Goal: Information Seeking & Learning: Learn about a topic

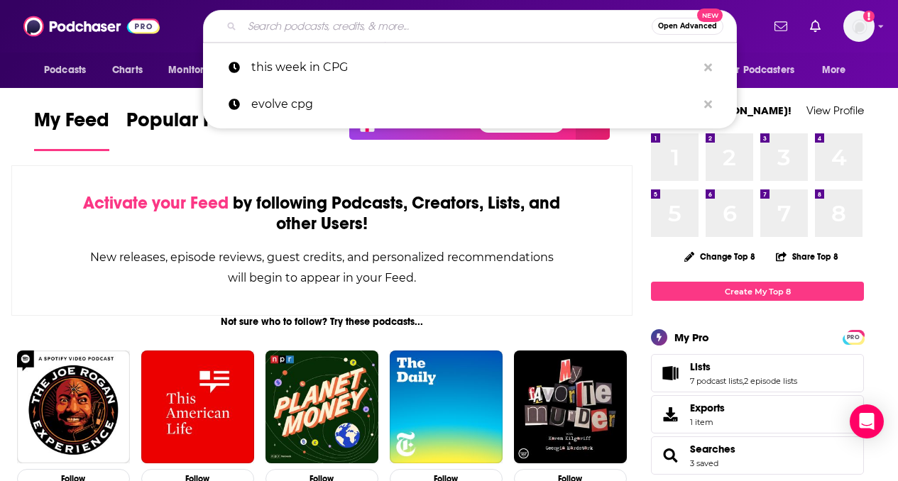
click at [383, 30] on input "Search podcasts, credits, & more..." at bounding box center [447, 26] width 410 height 23
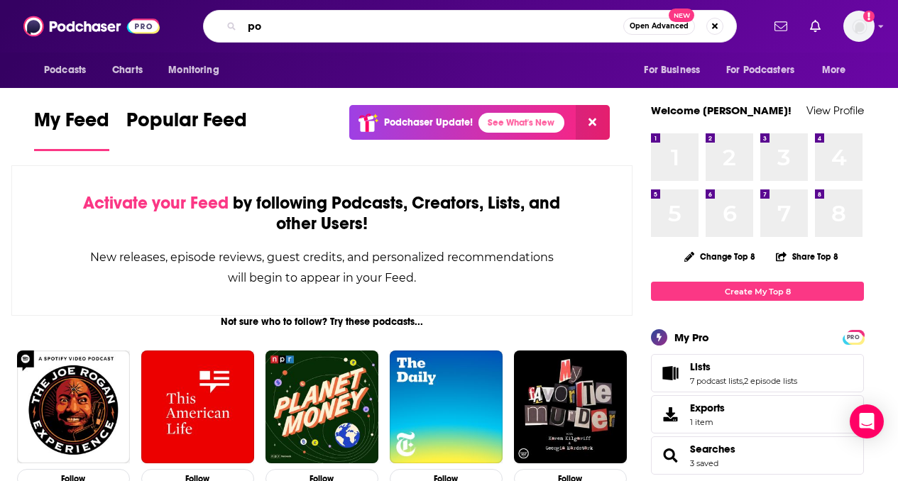
type input "p"
type input "essential ingredients"
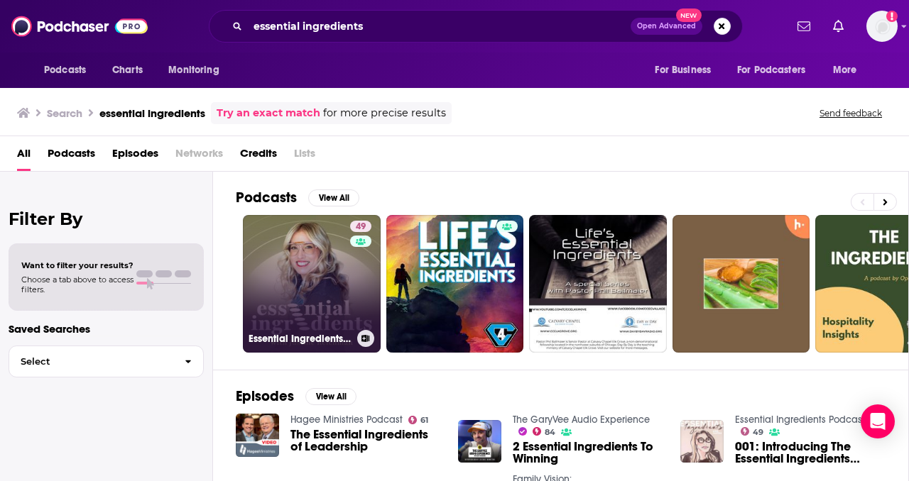
click at [326, 305] on link "49 Essential Ingredients Podcast" at bounding box center [312, 284] width 138 height 138
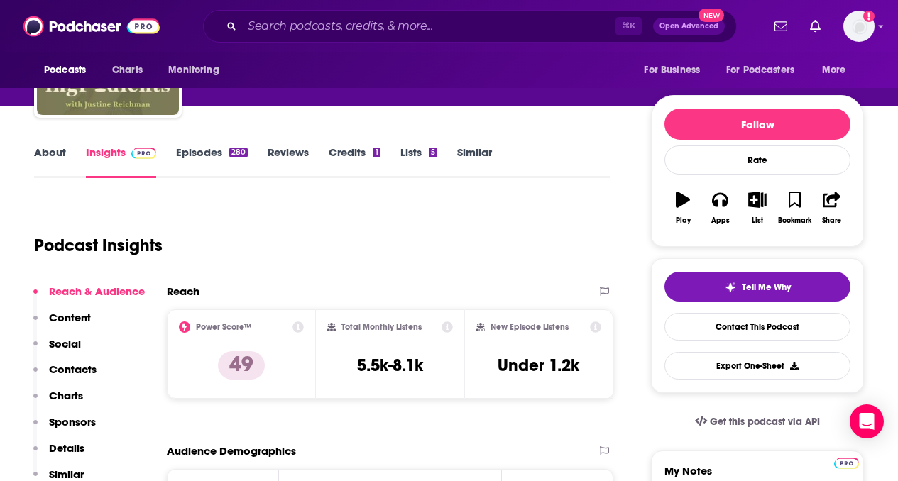
scroll to position [126, 0]
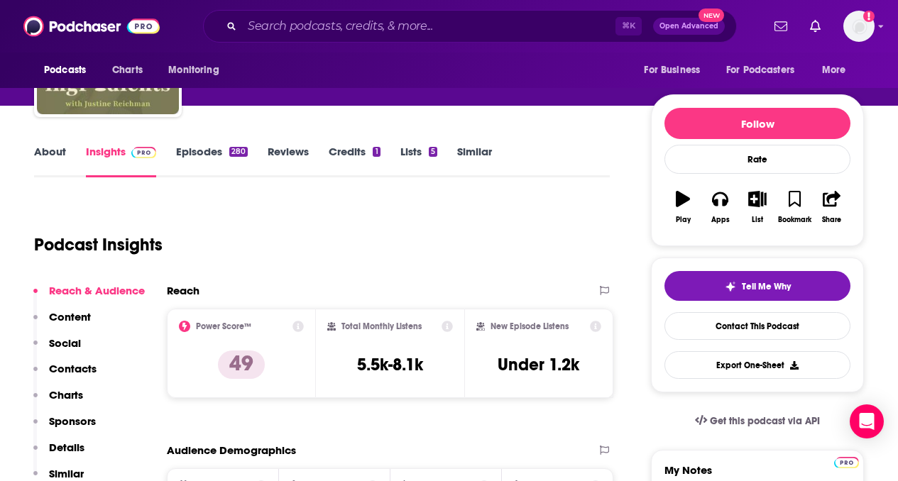
click at [298, 324] on icon at bounding box center [298, 326] width 11 height 11
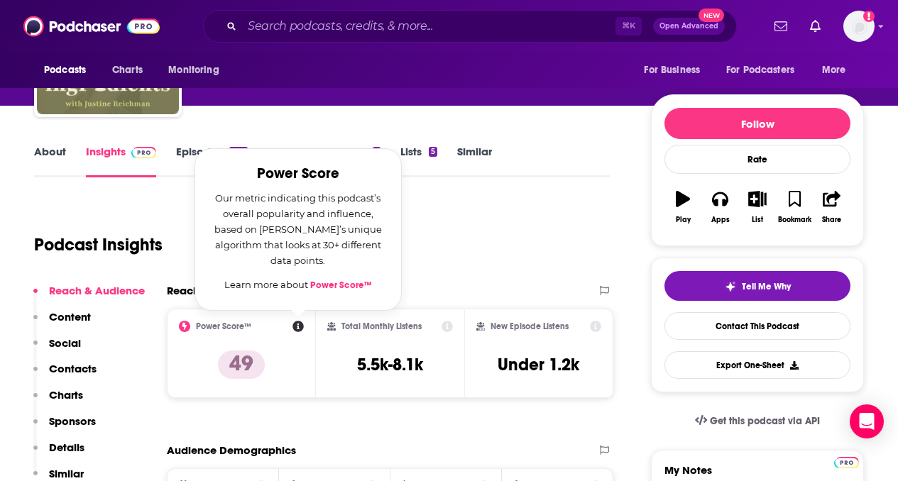
click at [523, 229] on div "Podcast Insights" at bounding box center [316, 236] width 565 height 72
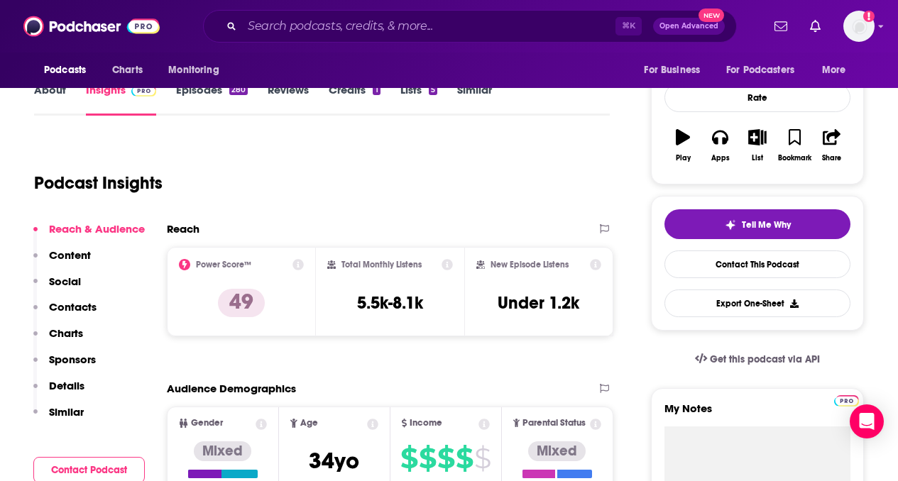
scroll to position [307, 0]
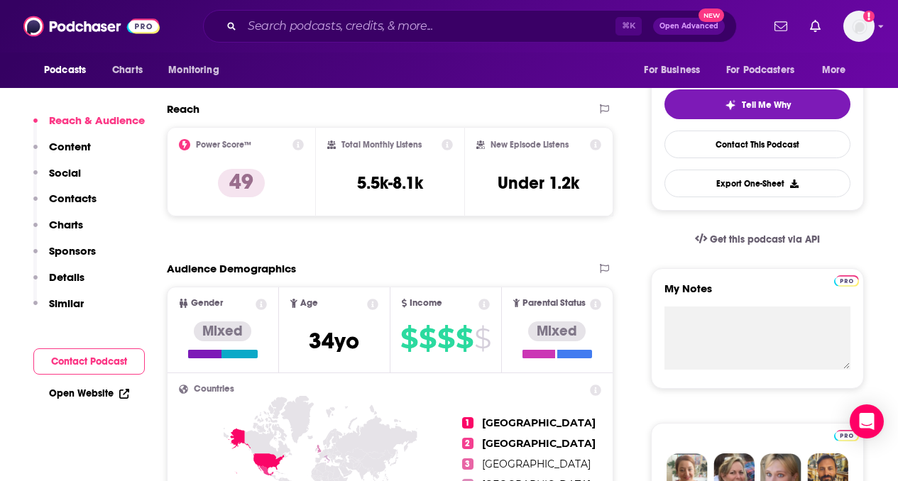
click at [296, 147] on icon at bounding box center [298, 144] width 11 height 11
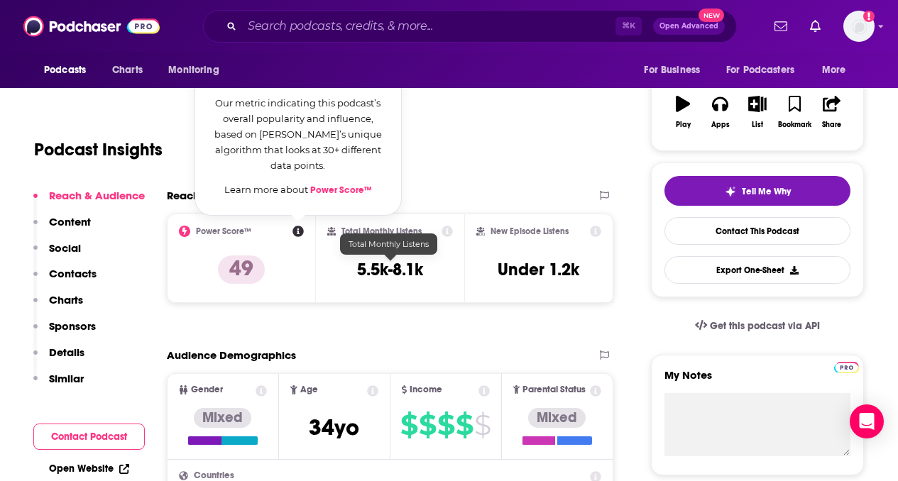
scroll to position [310, 0]
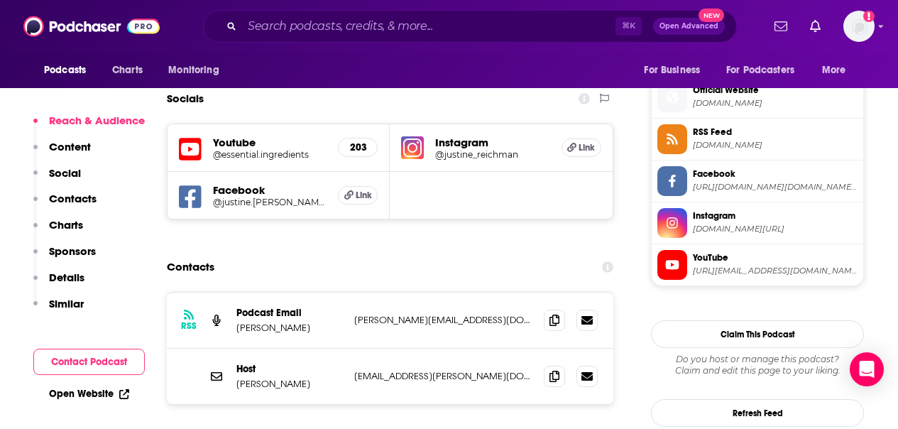
scroll to position [1446, 0]
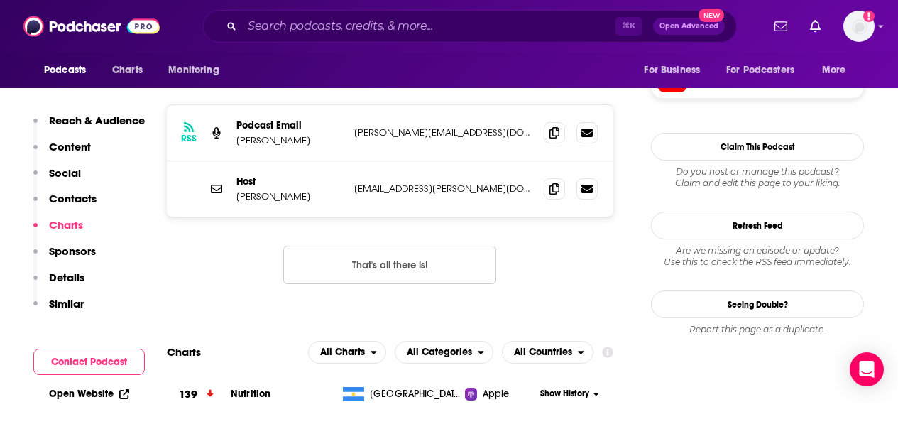
click at [69, 148] on p "Content" at bounding box center [70, 146] width 42 height 13
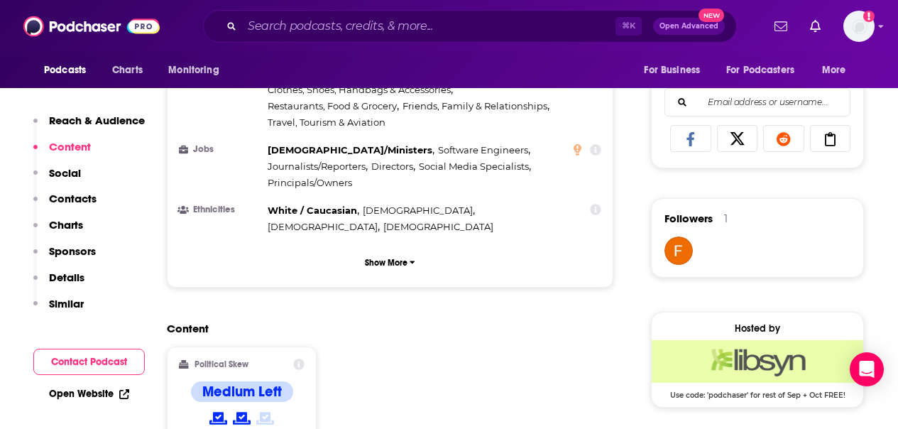
scroll to position [816, 0]
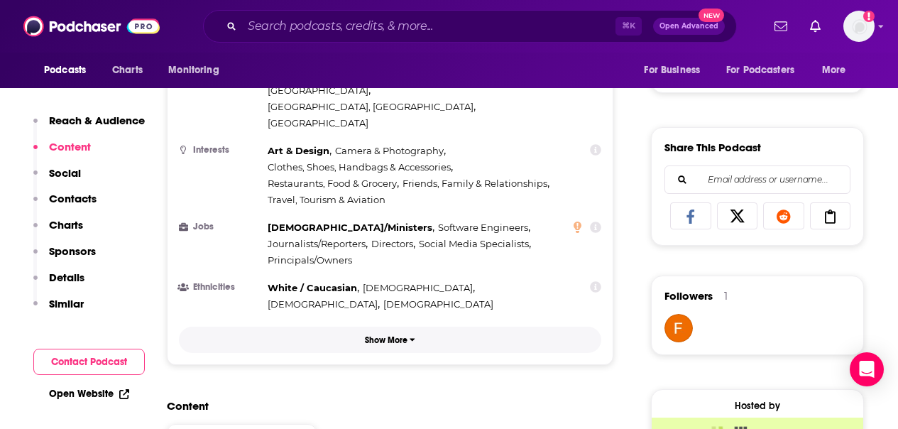
click at [379, 327] on button "Show More" at bounding box center [390, 340] width 423 height 26
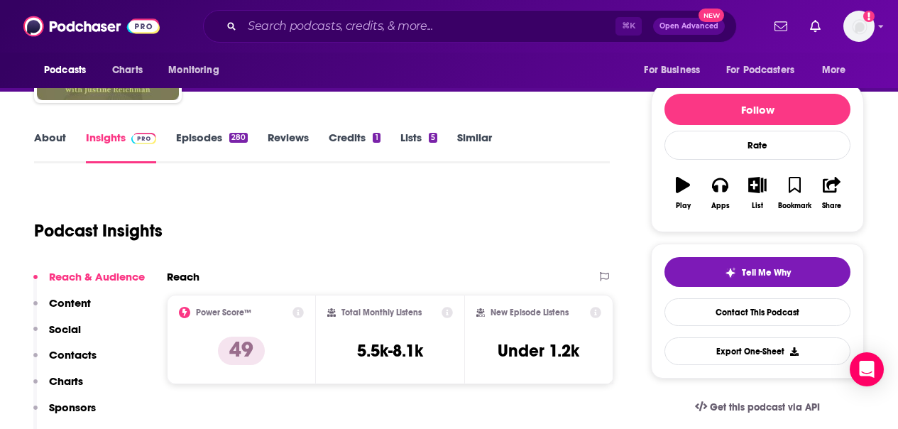
scroll to position [0, 0]
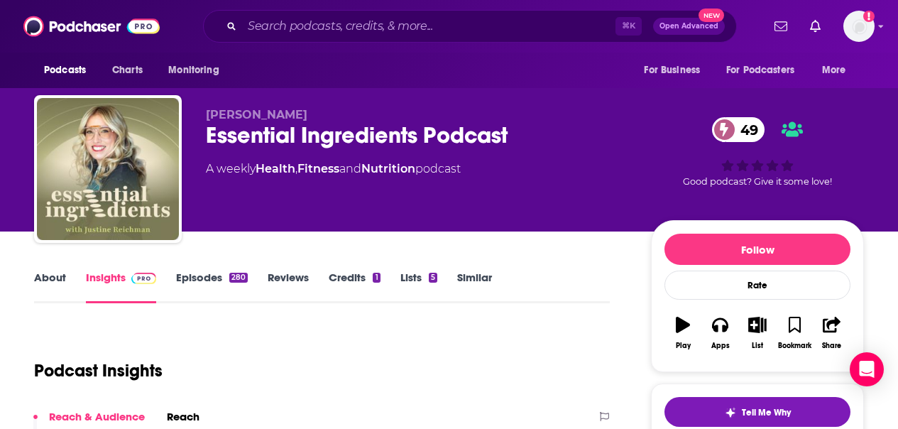
click at [45, 282] on link "About" at bounding box center [50, 287] width 32 height 33
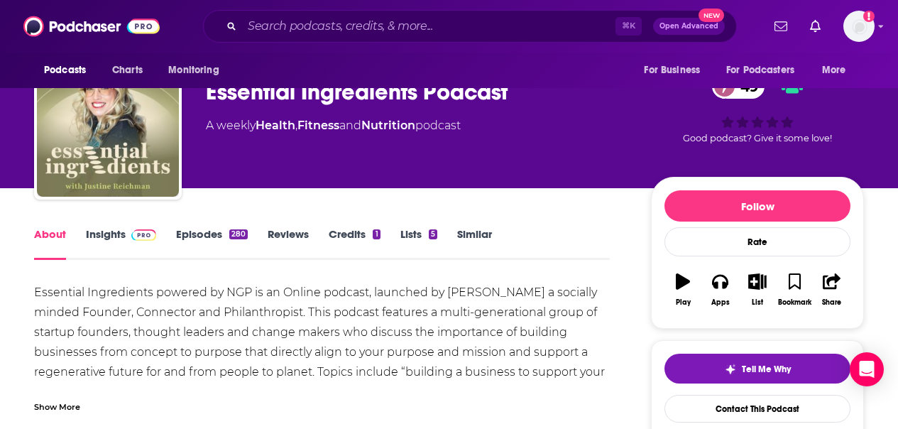
scroll to position [110, 0]
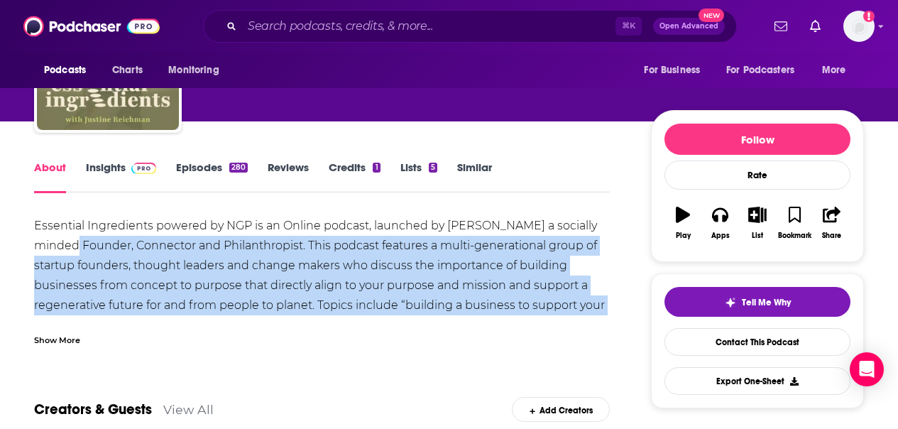
drag, startPoint x: 59, startPoint y: 254, endPoint x: 596, endPoint y: 310, distance: 539.8
click at [596, 310] on div "Essential Ingredients powered by NGP is an Online podcast, launched by [PERSON_…" at bounding box center [322, 315] width 576 height 199
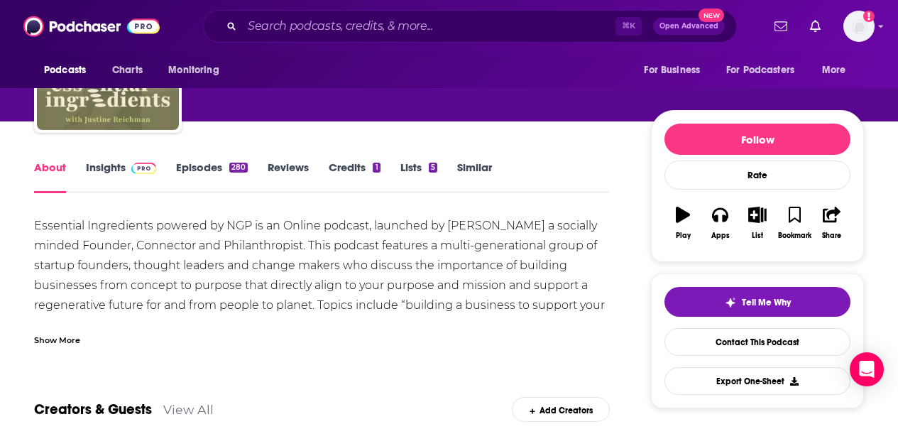
click at [47, 338] on div "Show More" at bounding box center [57, 338] width 46 height 13
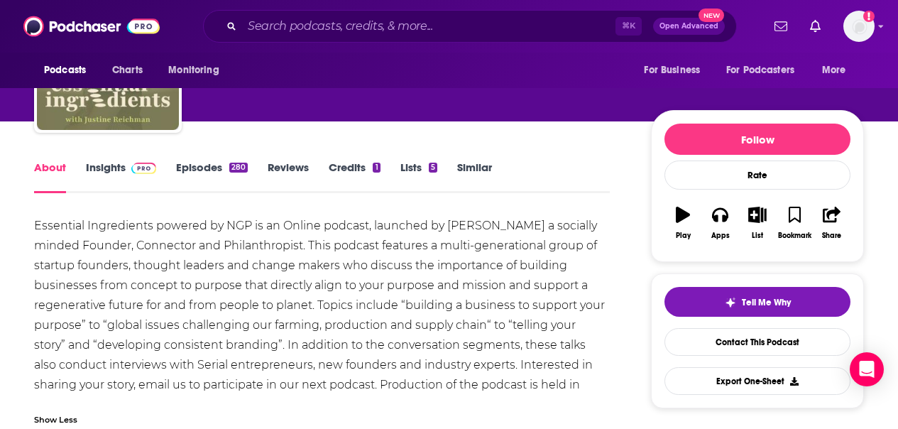
click at [303, 355] on div "Essential Ingredients powered by NGP is an Online podcast, launched by [PERSON_…" at bounding box center [322, 315] width 576 height 199
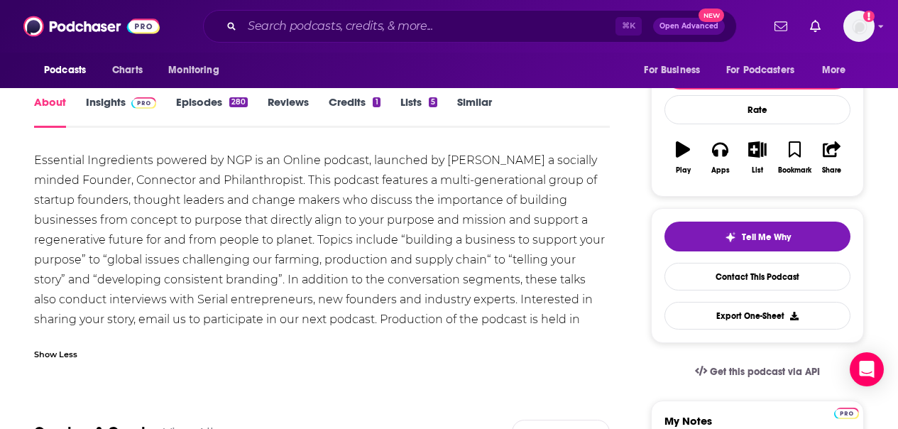
scroll to position [215, 0]
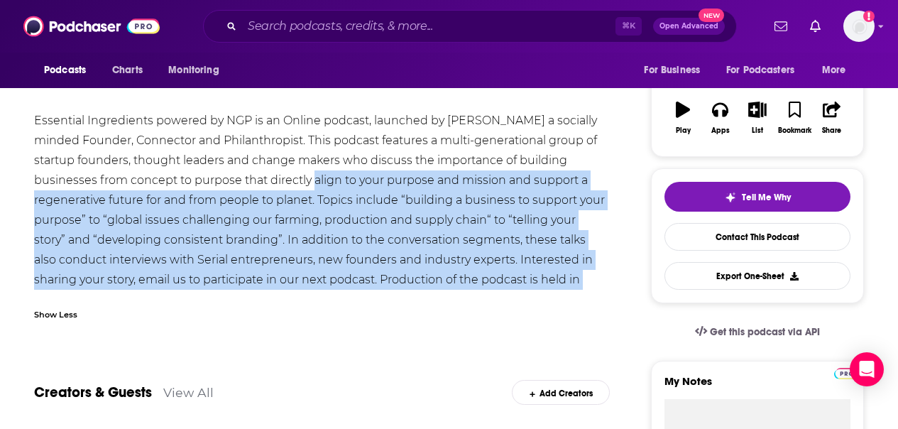
drag, startPoint x: 298, startPoint y: 181, endPoint x: 535, endPoint y: 278, distance: 255.4
click at [535, 278] on div "Essential Ingredients powered by NGP is an Online podcast, launched by [PERSON_…" at bounding box center [322, 210] width 576 height 199
click at [484, 205] on div "Essential Ingredients powered by NGP is an Online podcast, launched by [PERSON_…" at bounding box center [322, 210] width 576 height 199
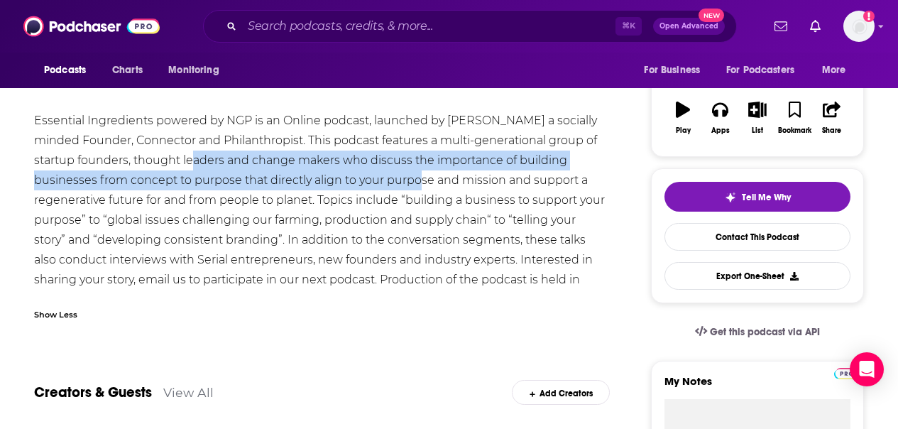
drag, startPoint x: 319, startPoint y: 175, endPoint x: 398, endPoint y: 180, distance: 79.7
click at [398, 180] on div "Essential Ingredients powered by NGP is an Online podcast, launched by [PERSON_…" at bounding box center [322, 210] width 576 height 199
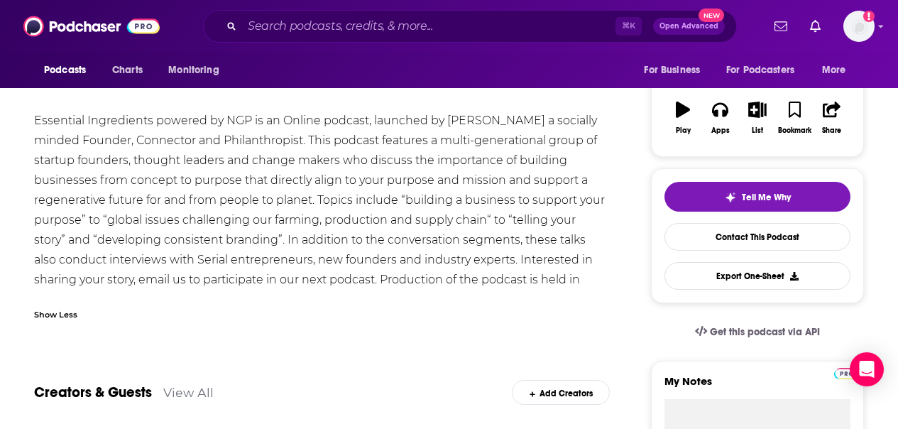
click at [468, 183] on div "Essential Ingredients powered by NGP is an Online podcast, launched by [PERSON_…" at bounding box center [322, 210] width 576 height 199
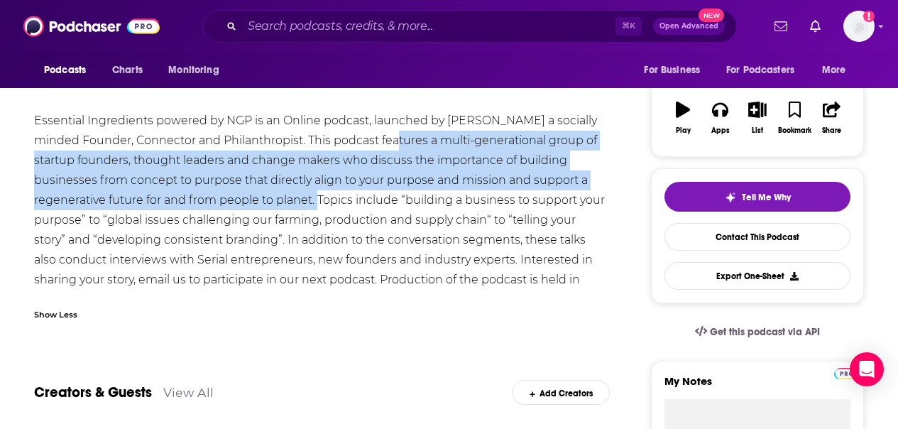
drag, startPoint x: 317, startPoint y: 180, endPoint x: 381, endPoint y: 133, distance: 79.7
click at [381, 133] on div "Essential Ingredients powered by NGP is an Online podcast, launched by [PERSON_…" at bounding box center [322, 210] width 576 height 199
copy div "features a multi-generational group of startup founders, thought leaders and ch…"
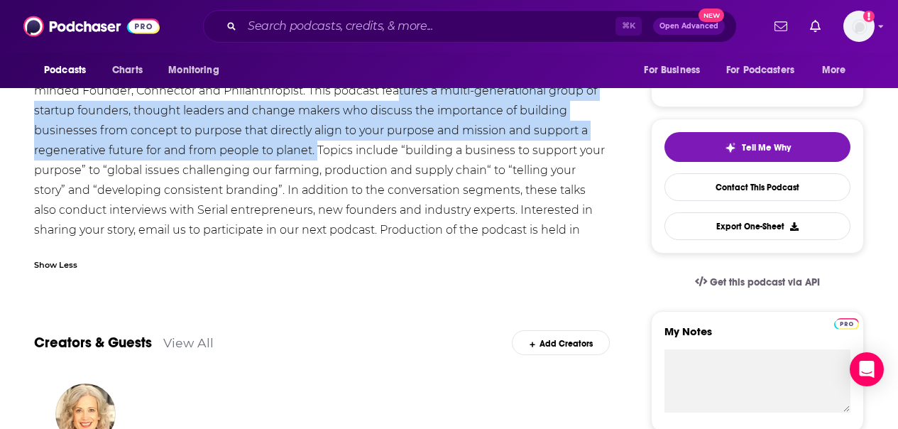
scroll to position [266, 0]
